Goal: Register for event/course

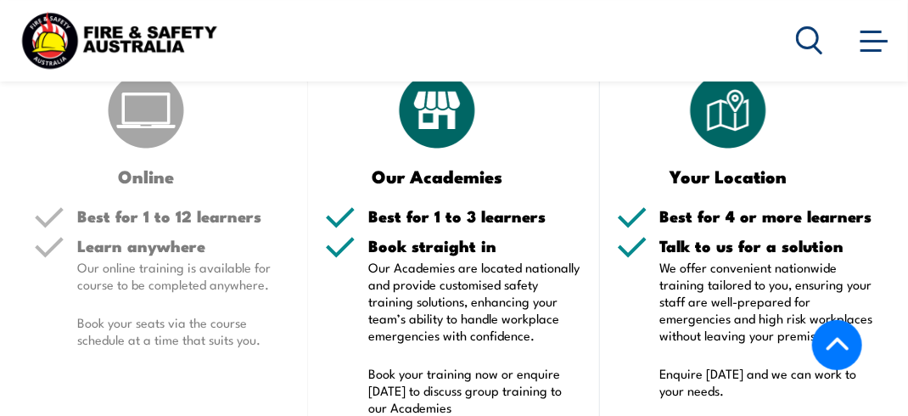
scroll to position [2168, 0]
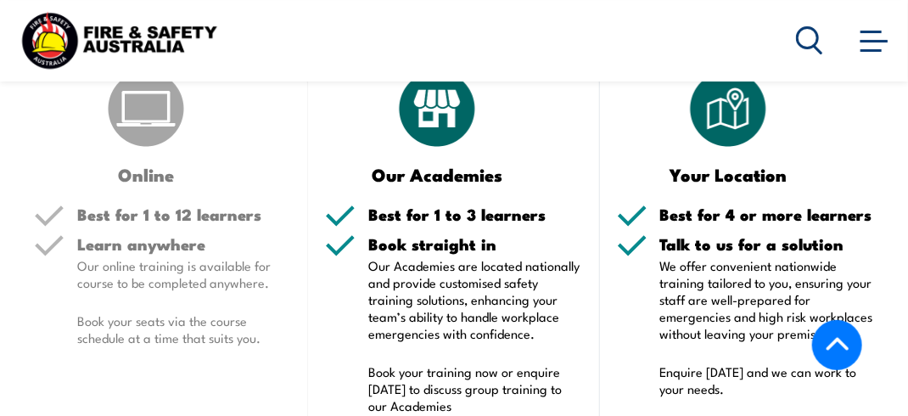
drag, startPoint x: 0, startPoint y: 0, endPoint x: 568, endPoint y: 190, distance: 599.3
click at [568, 206] on h5 "Best for 1 to 3 learners" at bounding box center [475, 214] width 214 height 16
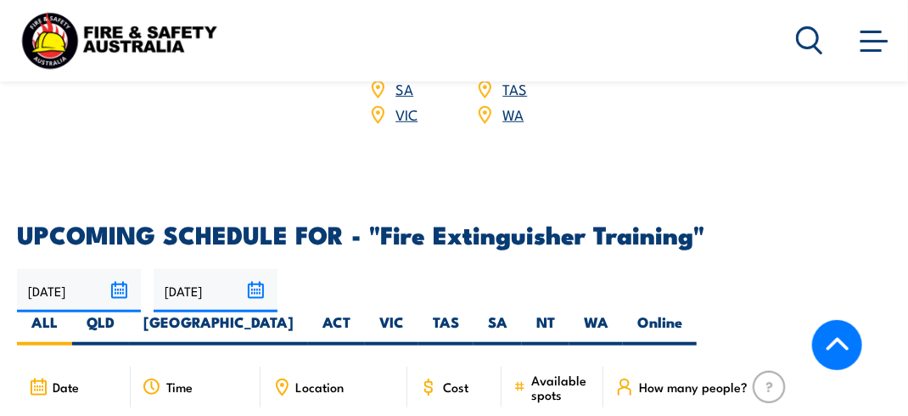
scroll to position [2594, 0]
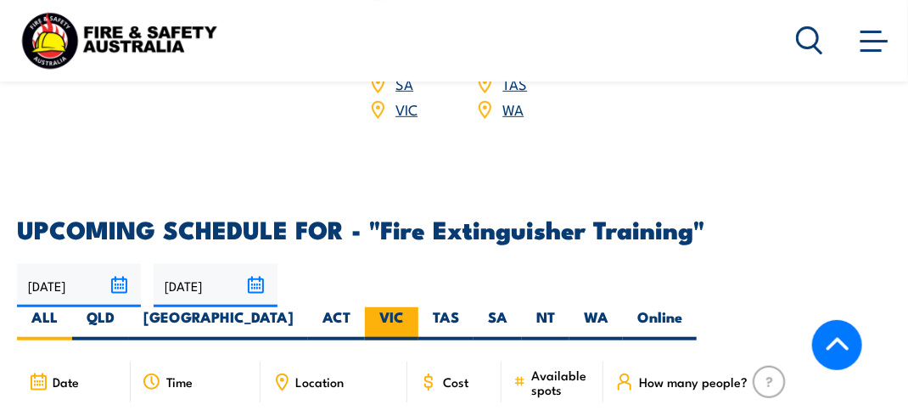
click at [418, 307] on label "VIC" at bounding box center [391, 323] width 53 height 33
click at [415, 307] on input "VIC" at bounding box center [409, 312] width 11 height 11
radio input "true"
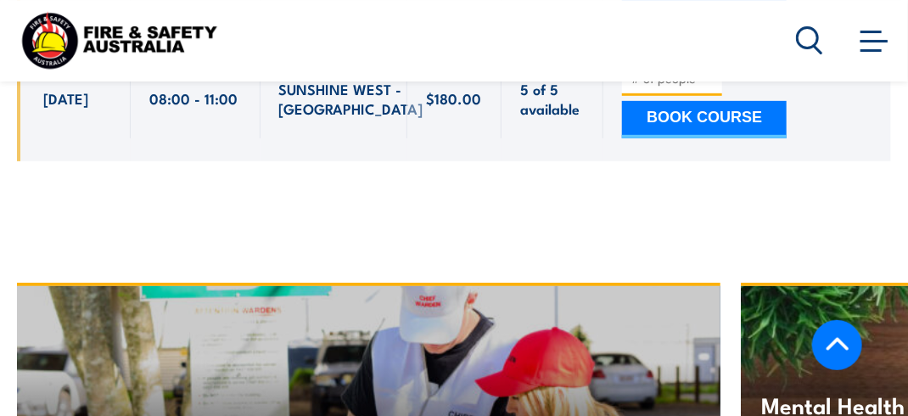
scroll to position [4819, 0]
